Goal: Information Seeking & Learning: Learn about a topic

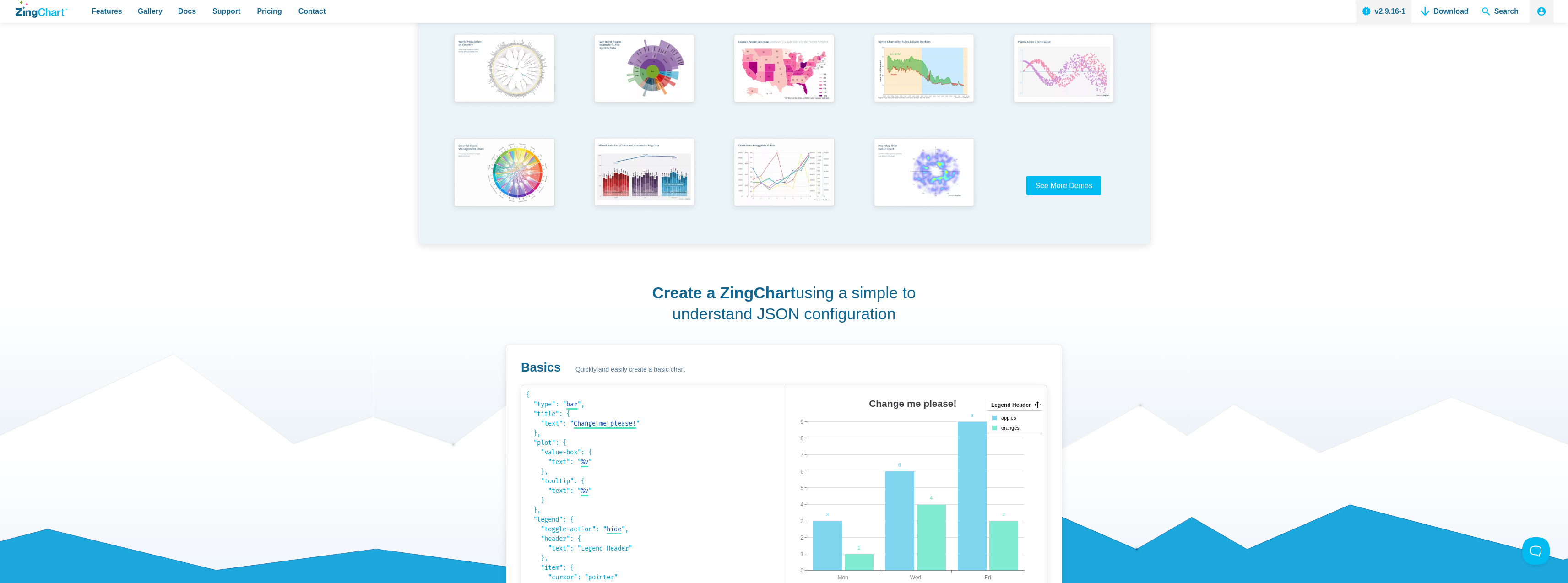
scroll to position [335, 0]
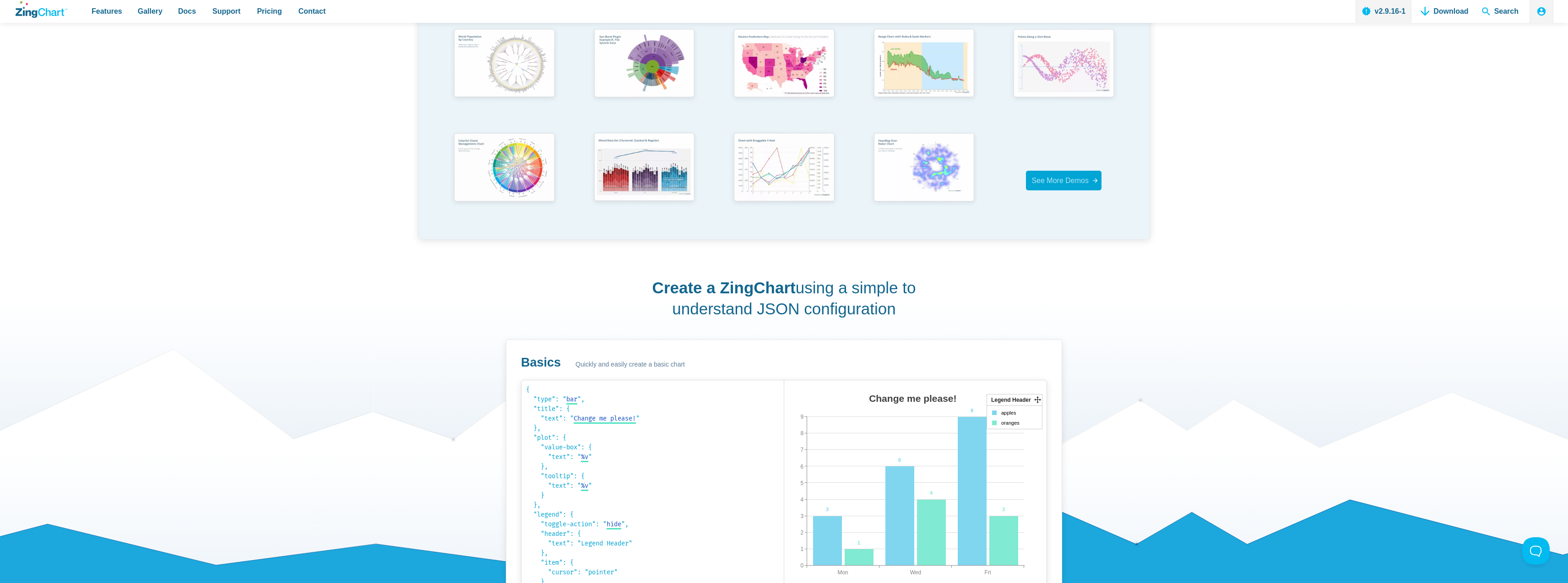
click at [1057, 177] on span "See More Demos" at bounding box center [1060, 180] width 58 height 7
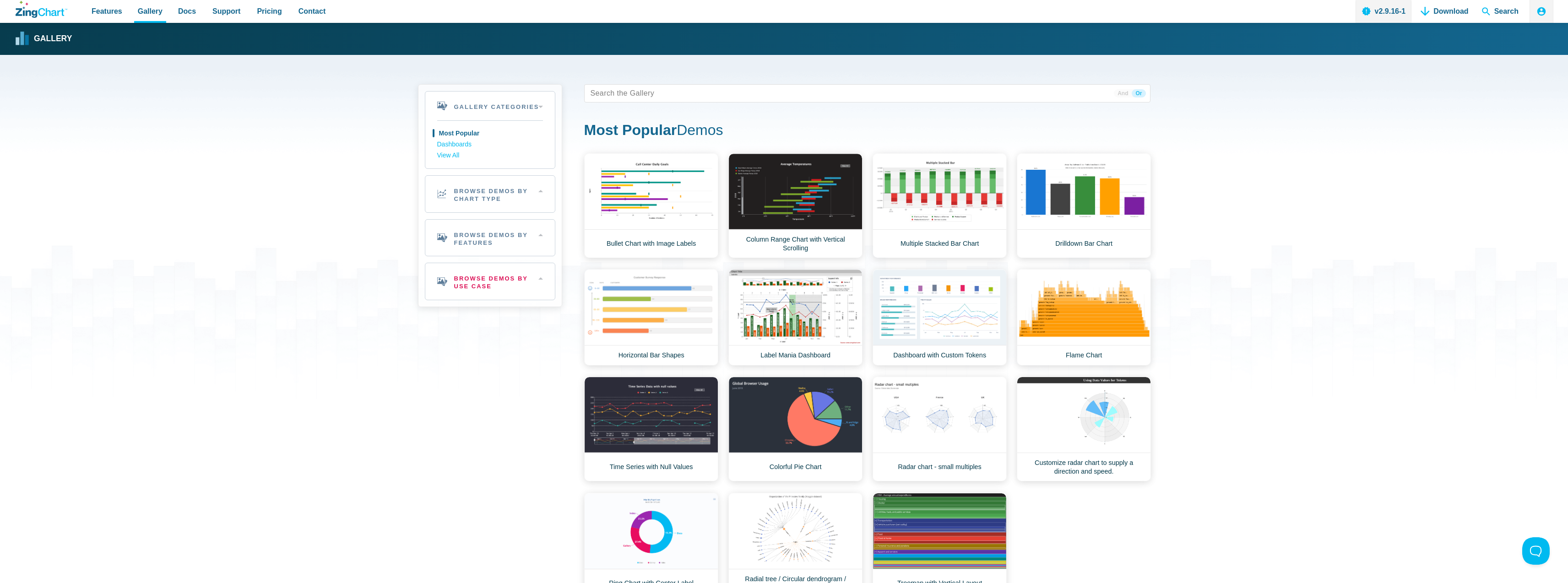
click at [477, 290] on h2 "Browse Demos By Use Case" at bounding box center [490, 280] width 129 height 36
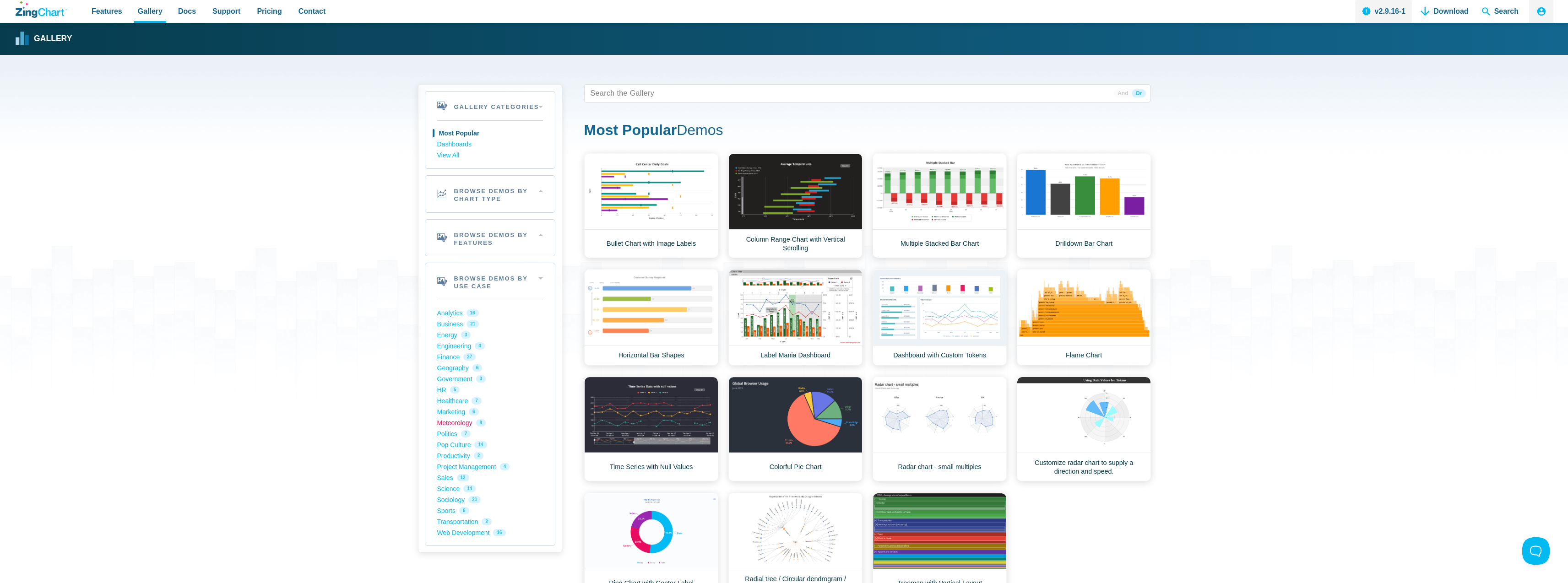
click at [447, 421] on link "Meteorology 8" at bounding box center [490, 422] width 106 height 11
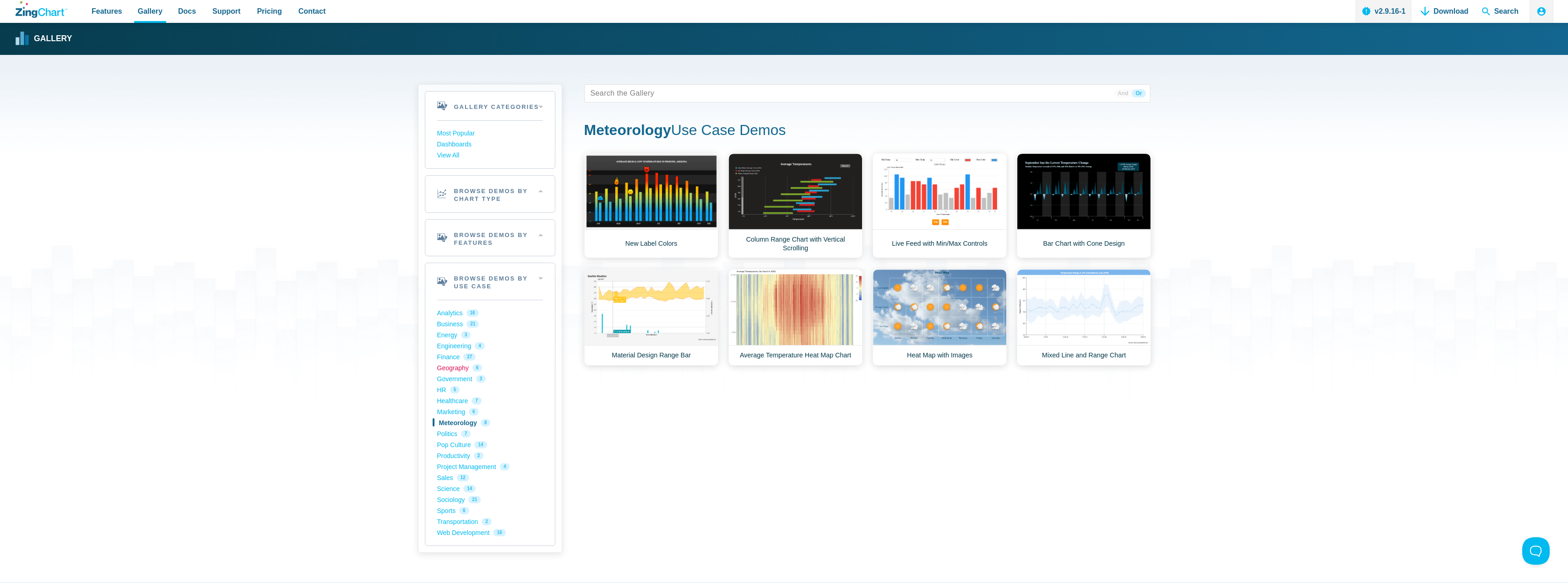
click at [448, 369] on link "Geography 6" at bounding box center [490, 368] width 106 height 11
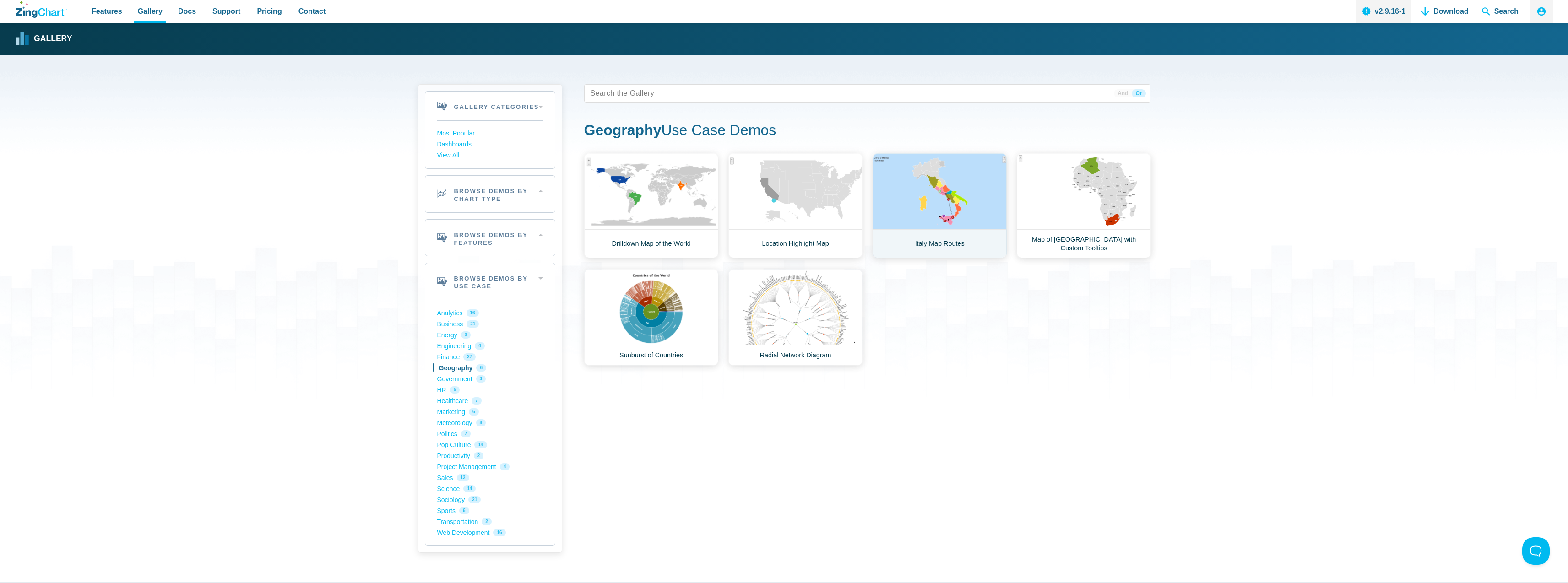
click at [957, 194] on link "Italy Map Routes" at bounding box center [939, 205] width 134 height 105
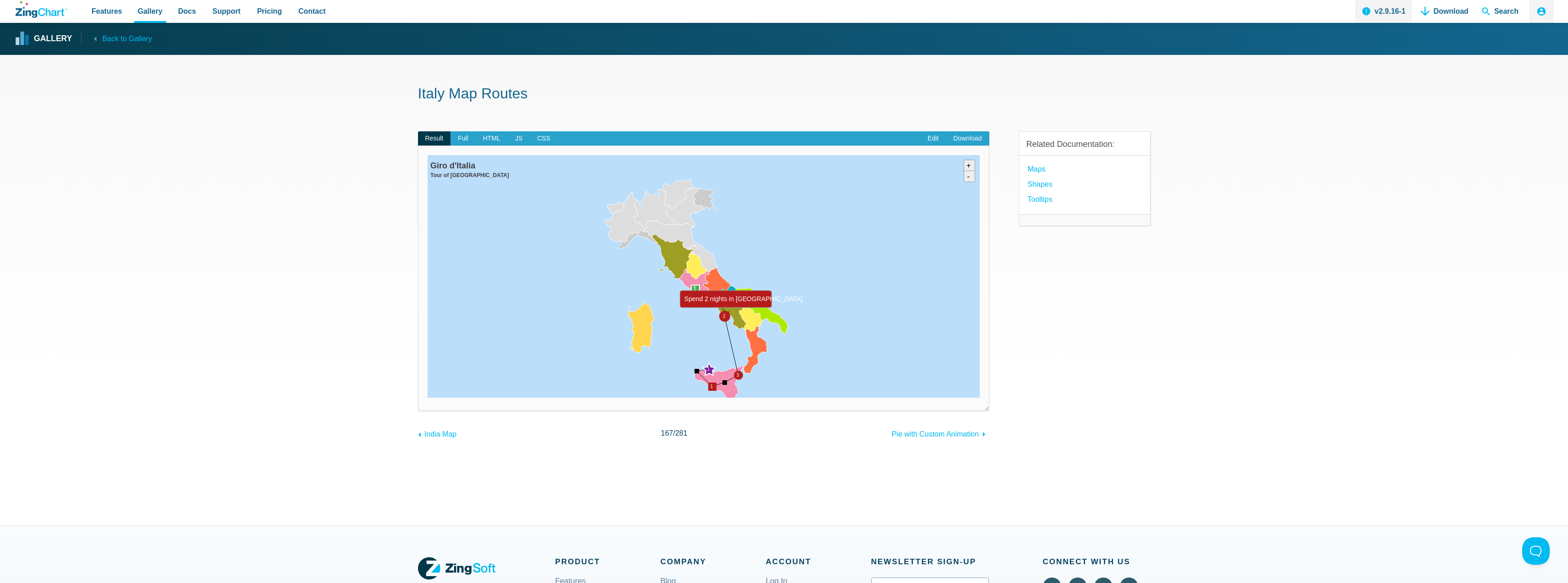
click at [427, 397] on area "Spend 2 nights in Sorrento" at bounding box center [427, 397] width 0 height 0
click at [427, 397] on area "Sardegna" at bounding box center [427, 397] width 0 height 0
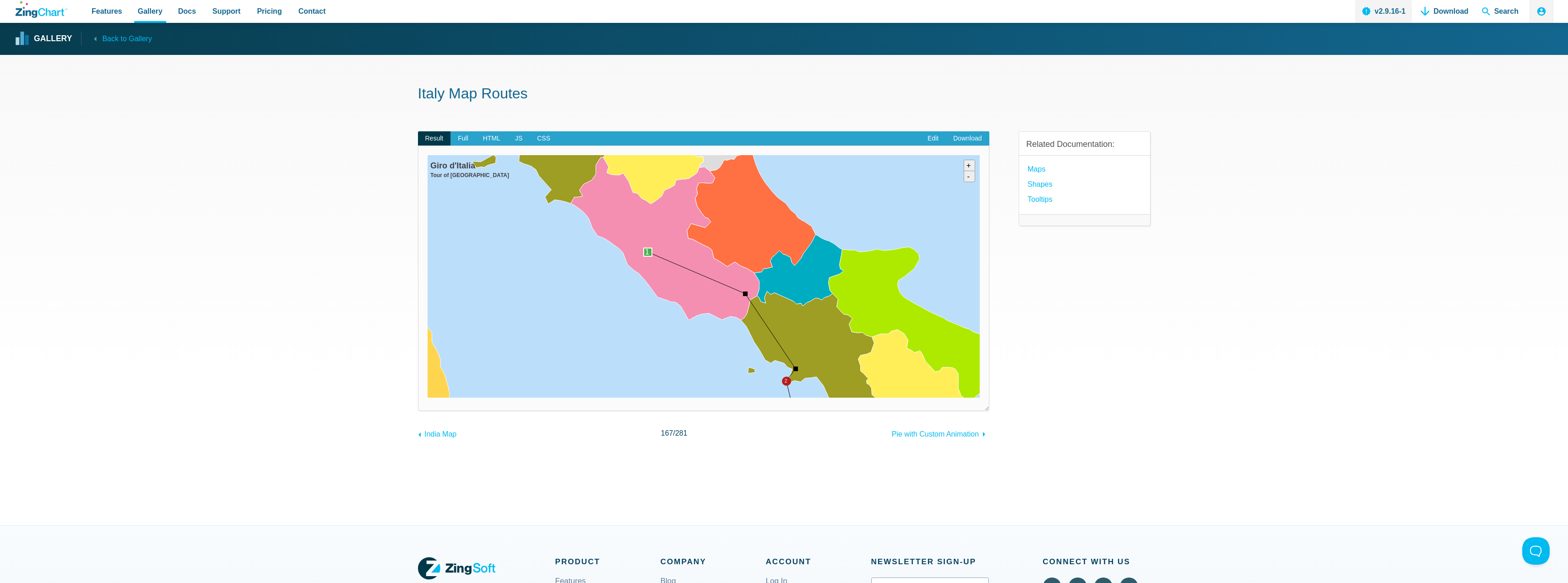
drag, startPoint x: 768, startPoint y: 266, endPoint x: 566, endPoint y: 373, distance: 228.6
click at [562, 378] on img "App Content" at bounding box center [703, 276] width 552 height 242
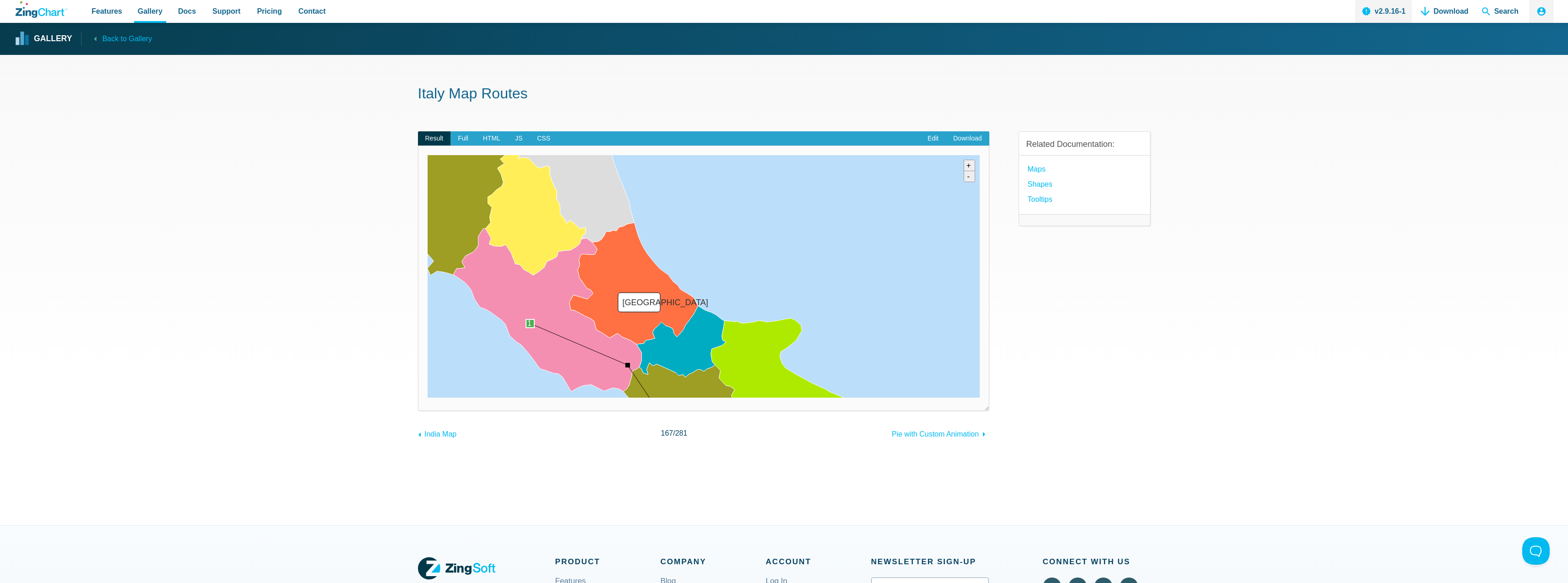
drag, startPoint x: 754, startPoint y: 251, endPoint x: 649, endPoint y: 310, distance: 120.4
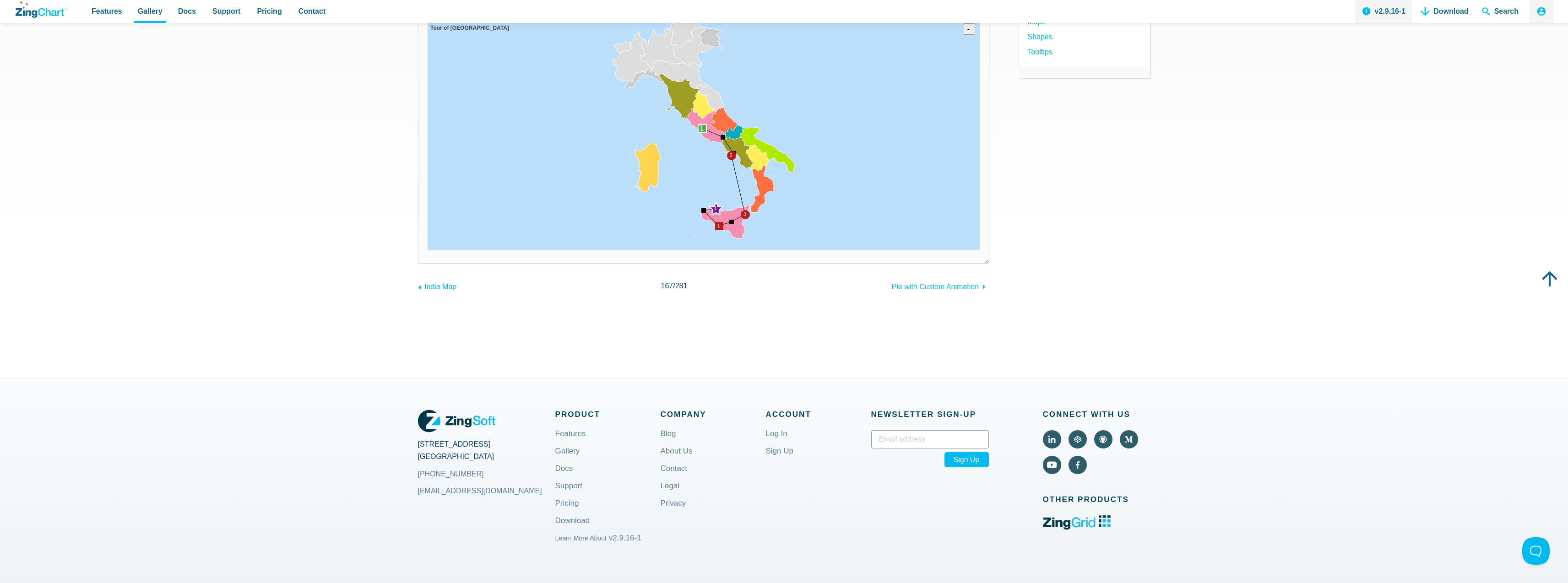
scroll to position [149, 0]
